Goal: Navigation & Orientation: Go to known website

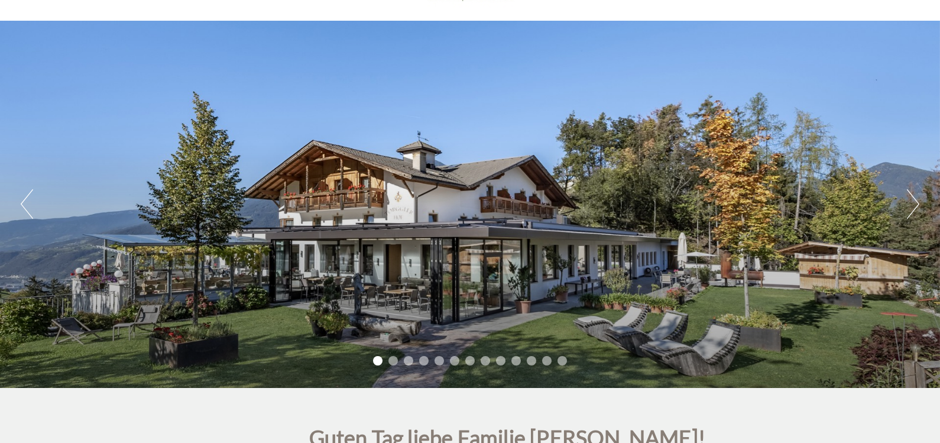
scroll to position [118, 0]
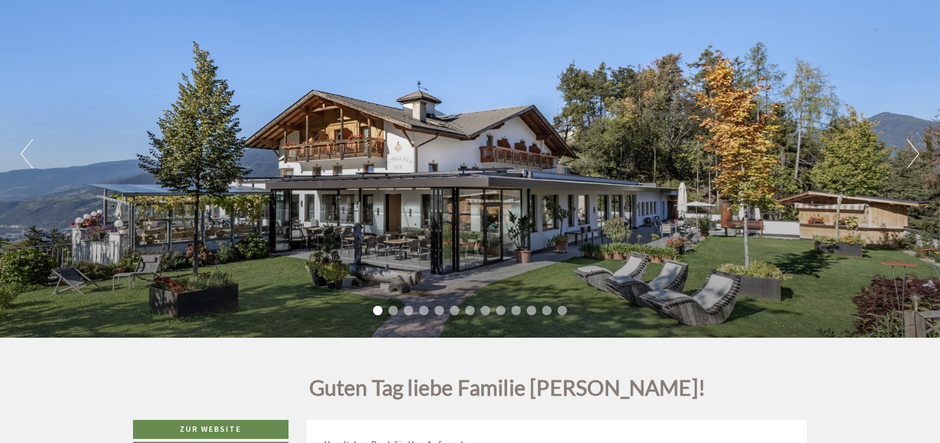
click at [909, 154] on button "Next" at bounding box center [913, 154] width 12 height 30
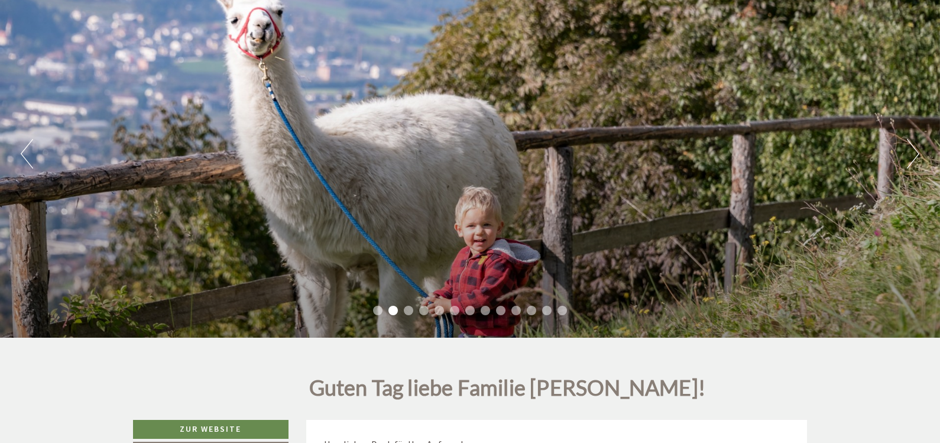
click at [909, 154] on button "Next" at bounding box center [913, 154] width 12 height 30
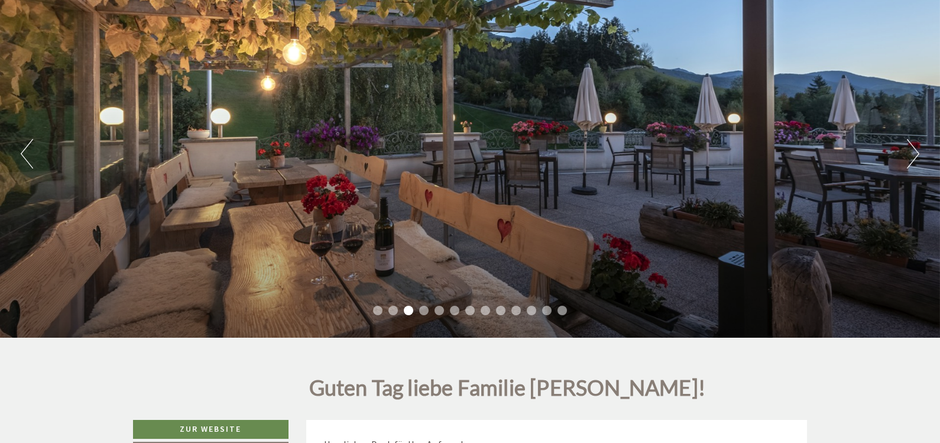
click at [909, 154] on button "Next" at bounding box center [913, 154] width 12 height 30
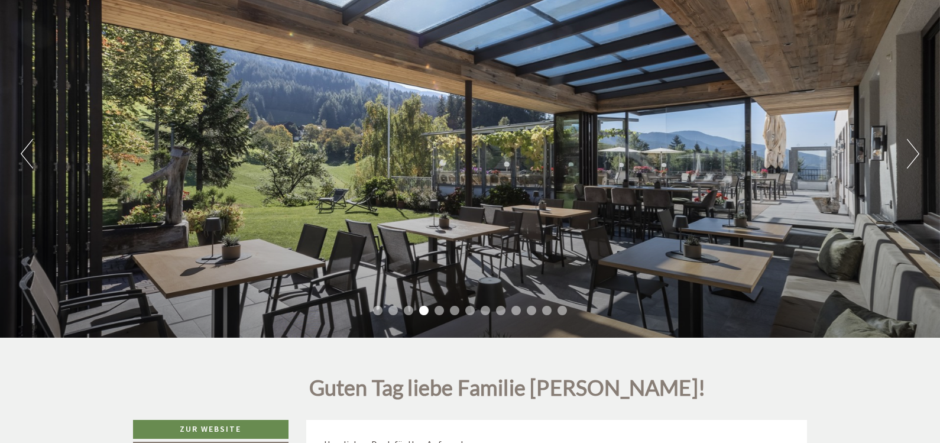
click at [909, 154] on button "Next" at bounding box center [913, 154] width 12 height 30
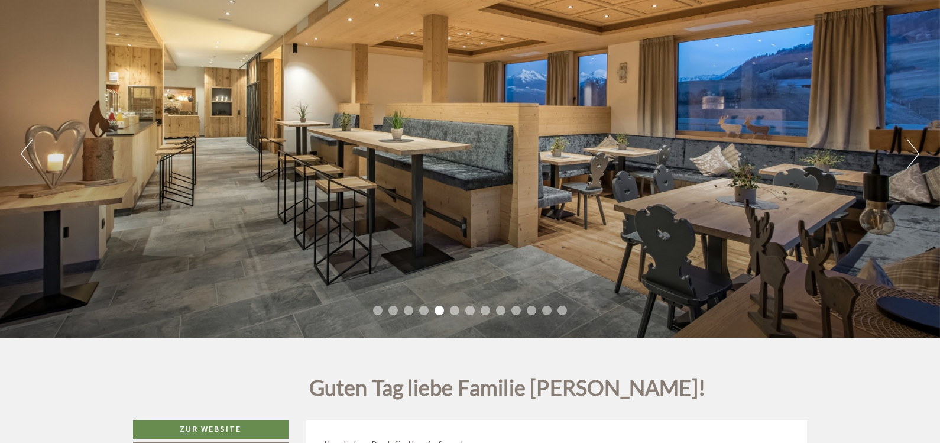
click at [909, 154] on button "Next" at bounding box center [913, 154] width 12 height 30
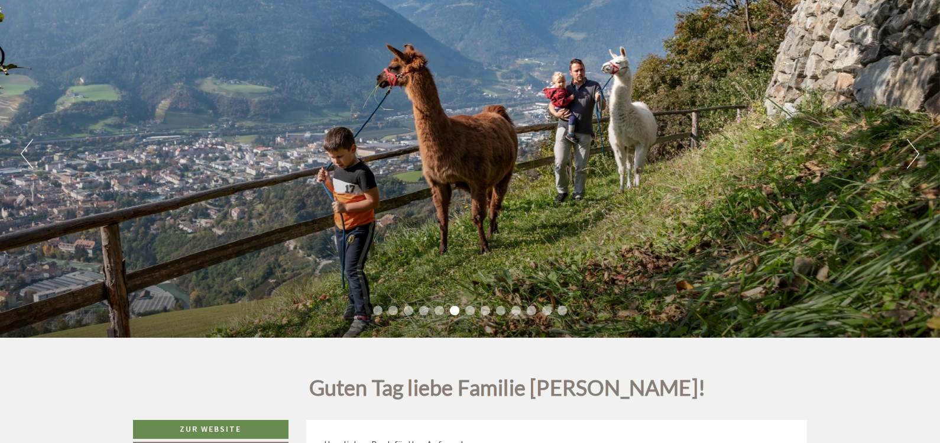
click at [909, 154] on button "Next" at bounding box center [913, 154] width 12 height 30
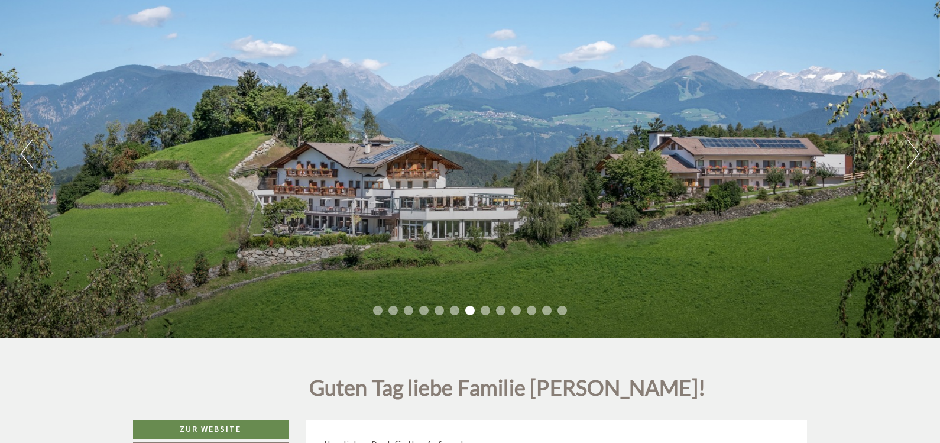
click at [909, 154] on button "Next" at bounding box center [913, 154] width 12 height 30
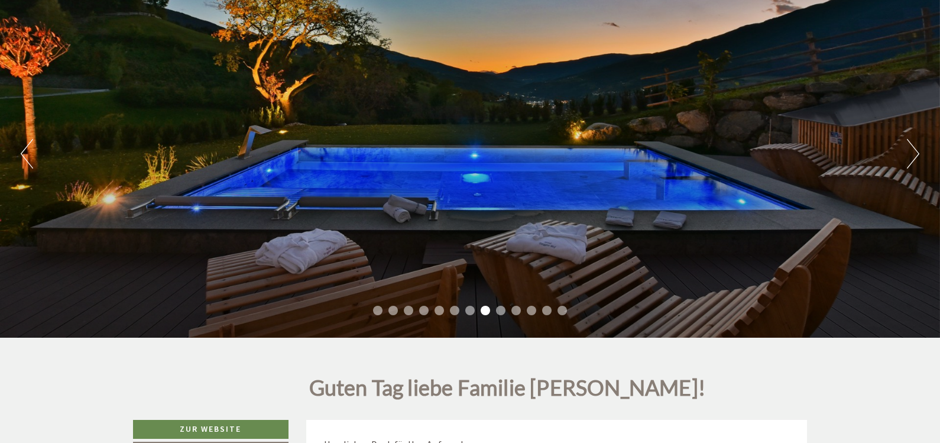
click at [909, 154] on button "Next" at bounding box center [913, 154] width 12 height 30
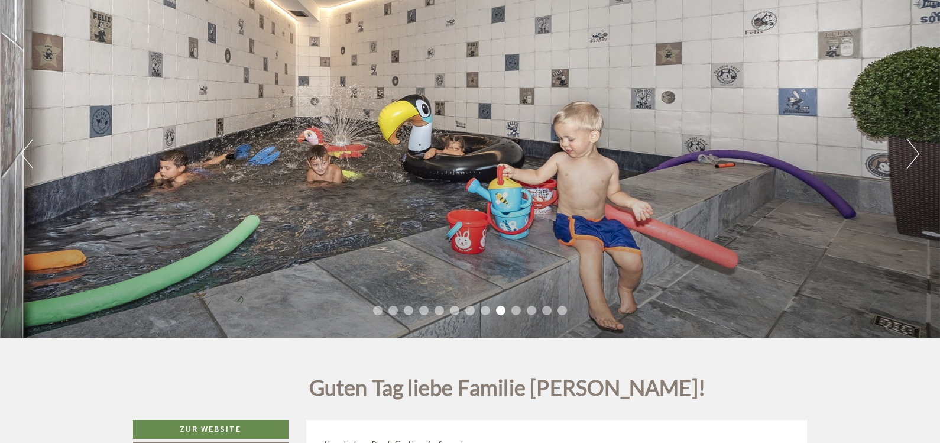
click at [909, 154] on button "Next" at bounding box center [913, 154] width 12 height 30
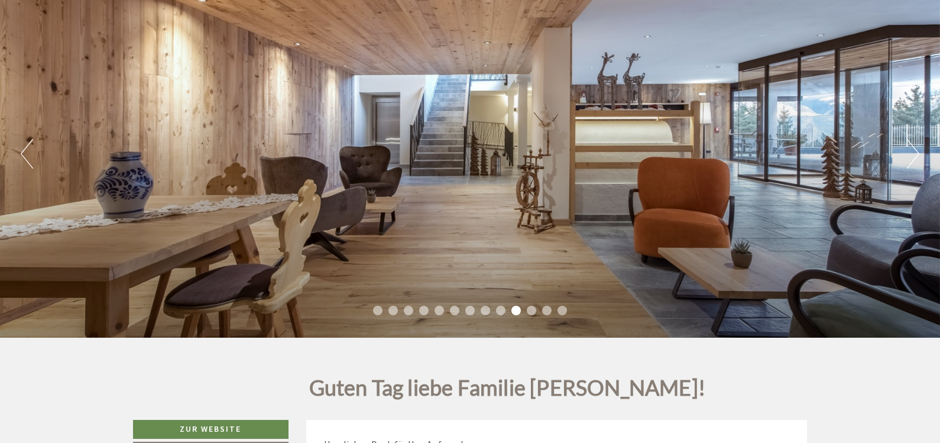
click at [909, 154] on button "Next" at bounding box center [913, 154] width 12 height 30
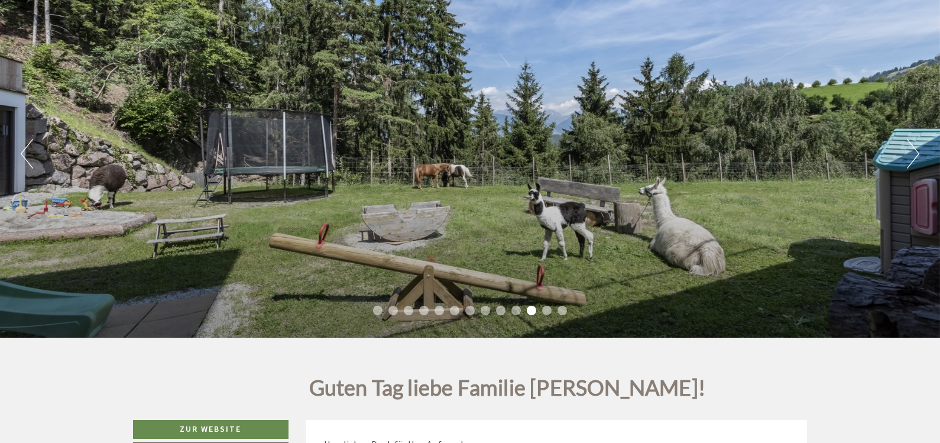
click at [909, 154] on button "Next" at bounding box center [913, 154] width 12 height 30
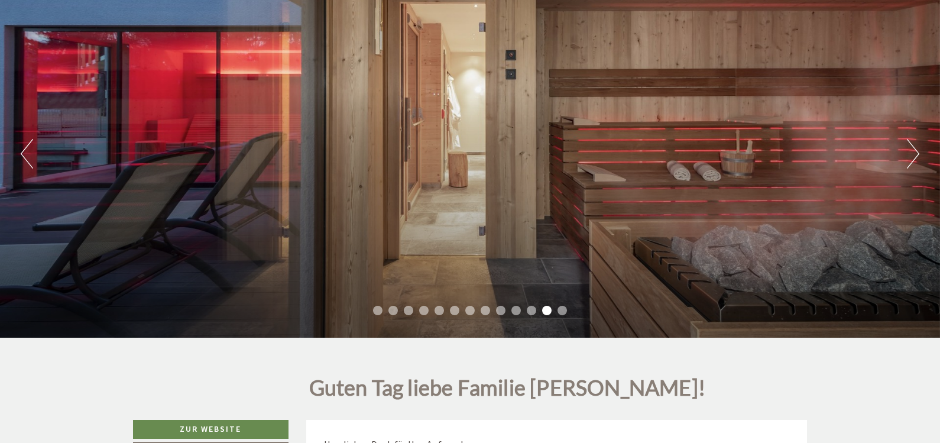
click at [909, 154] on button "Next" at bounding box center [913, 154] width 12 height 30
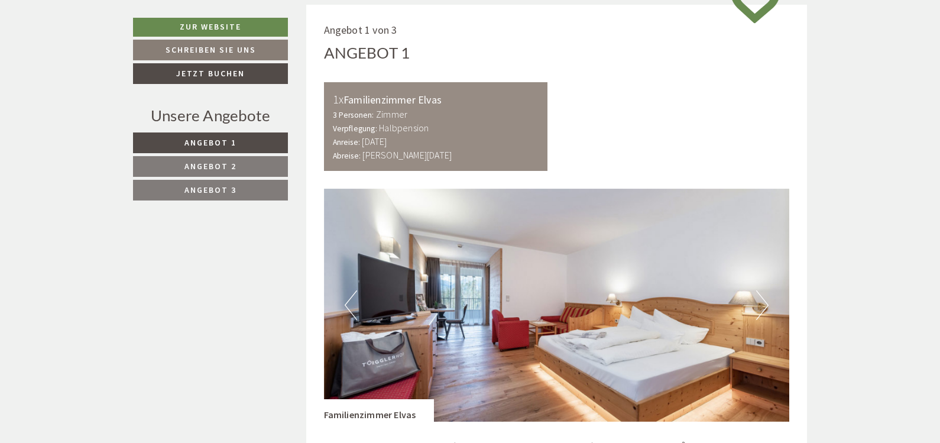
scroll to position [355, 0]
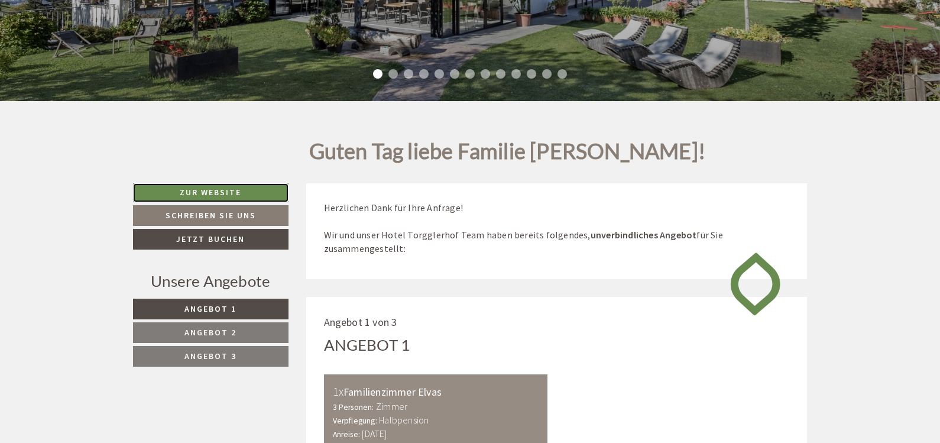
click at [202, 189] on link "Zur Website" at bounding box center [210, 192] width 155 height 19
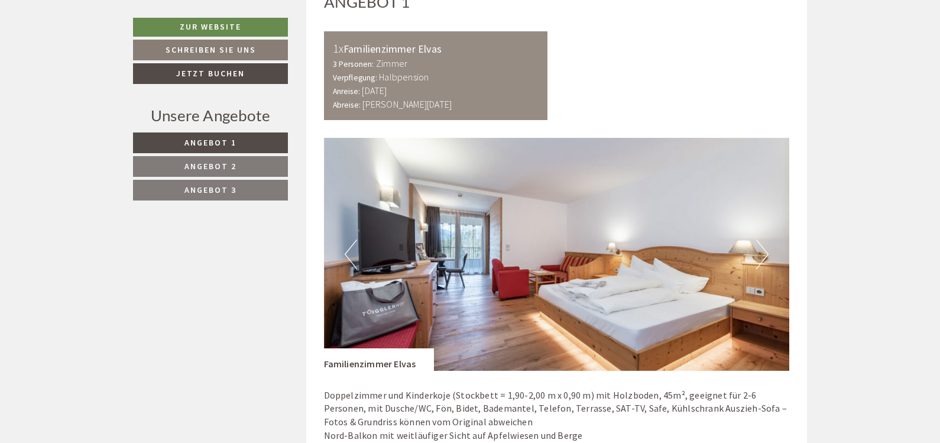
scroll to position [709, 0]
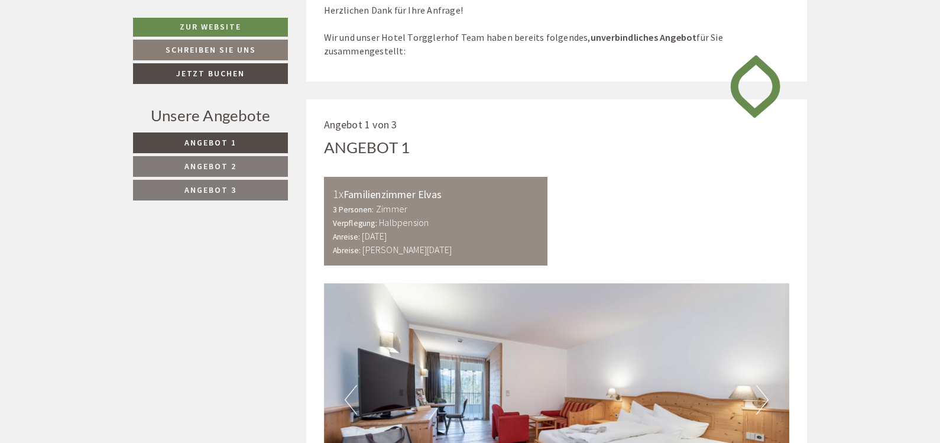
scroll to position [591, 0]
